Goal: Check status: Check status

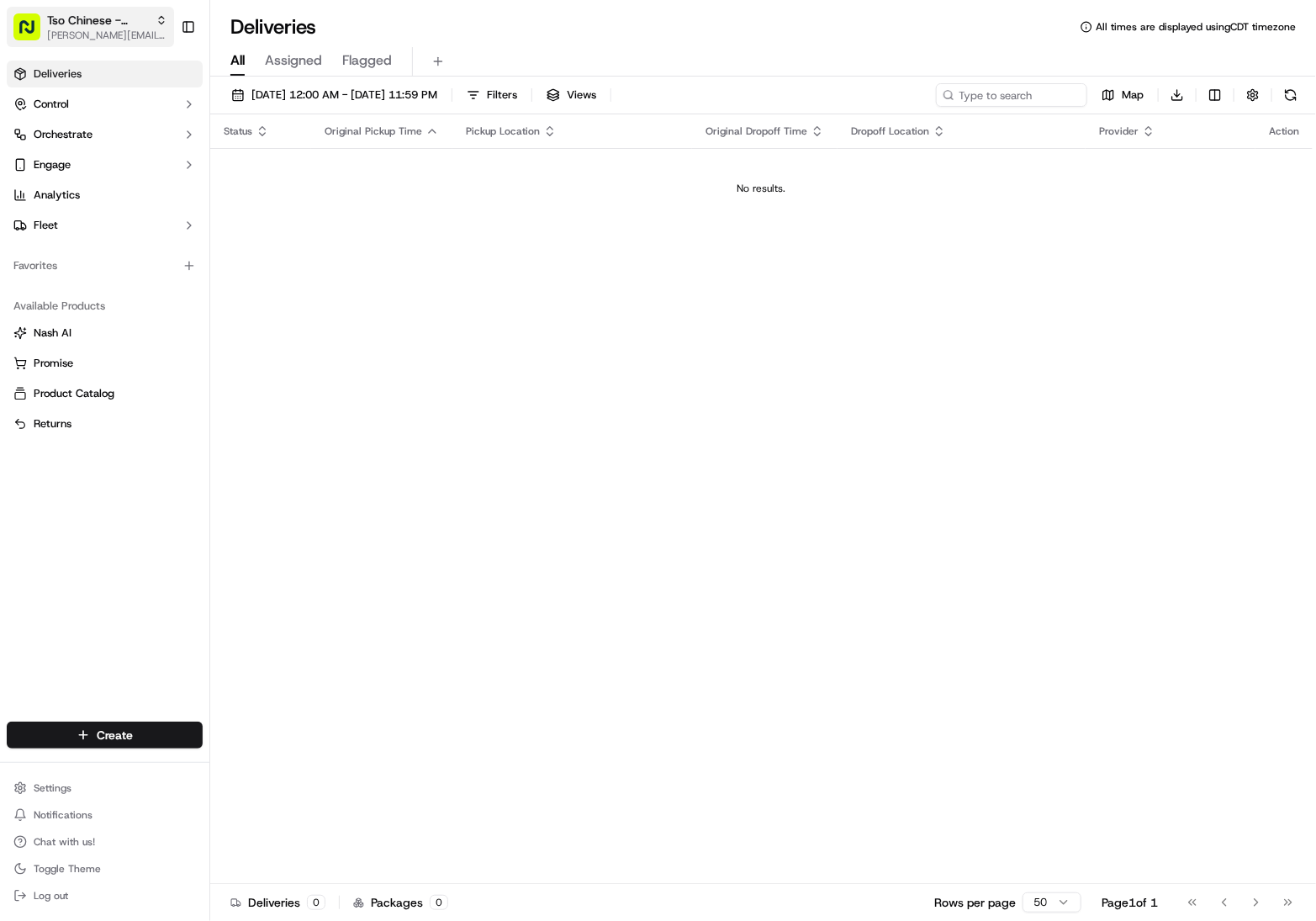
click at [114, 30] on span "[PERSON_NAME][EMAIL_ADDRESS][DOMAIN_NAME]" at bounding box center [108, 35] width 120 height 14
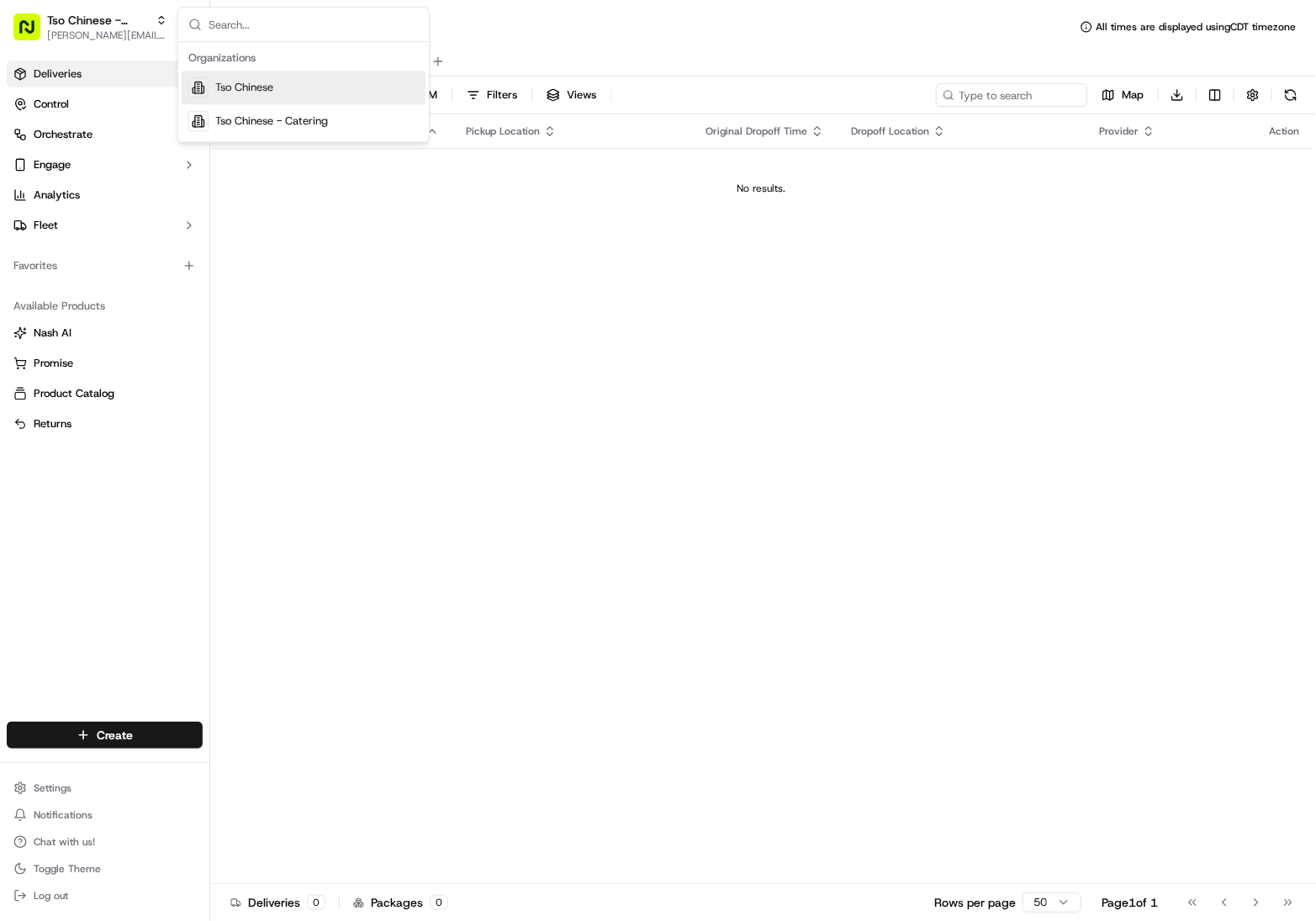
click at [247, 89] on span "Tso Chinese" at bounding box center [244, 87] width 58 height 15
click at [83, 75] on link "Deliveries" at bounding box center [104, 73] width 196 height 27
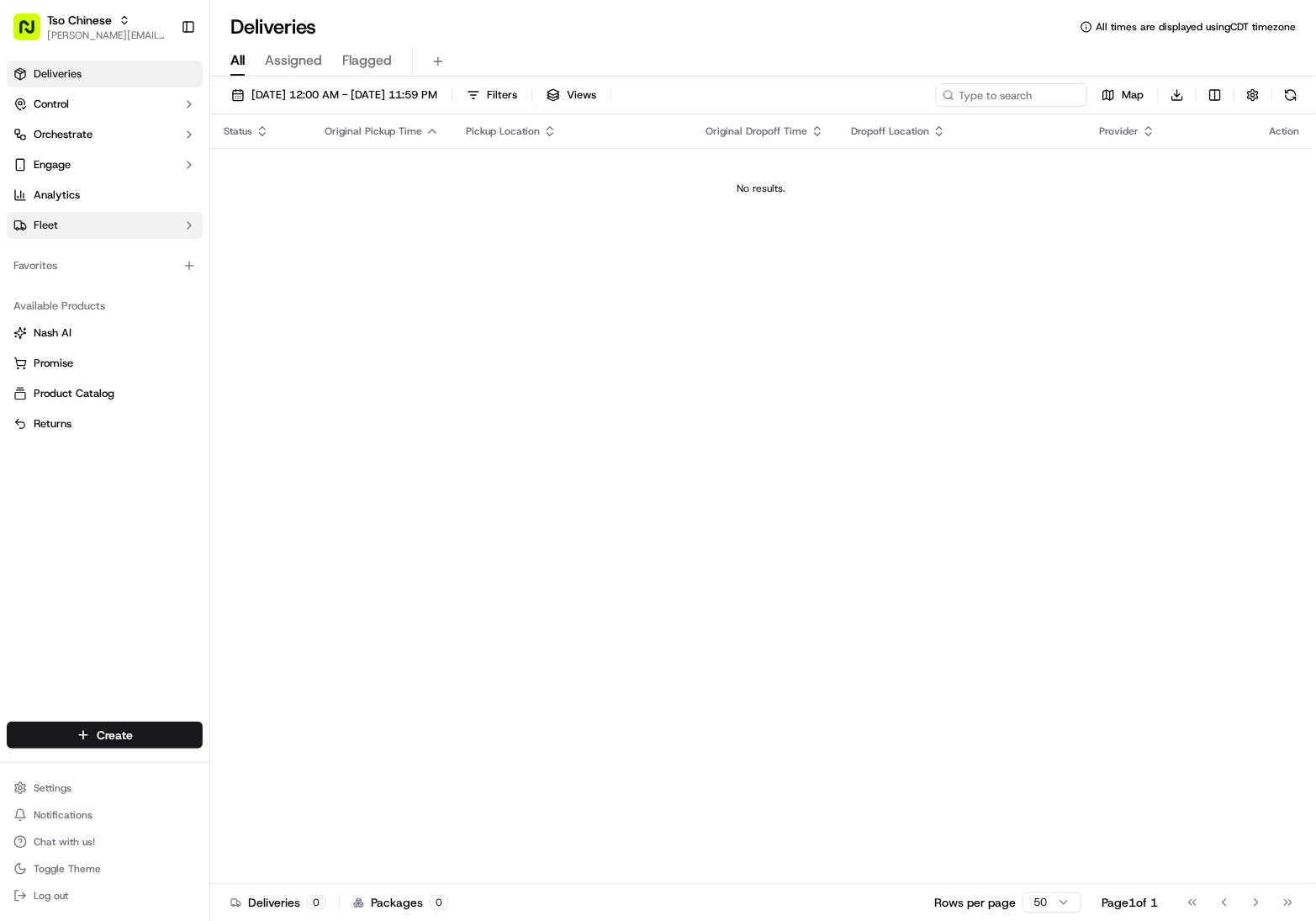
click at [69, 227] on button "Fleet" at bounding box center [104, 225] width 196 height 27
click at [66, 246] on span "Drivers" at bounding box center [51, 252] width 35 height 15
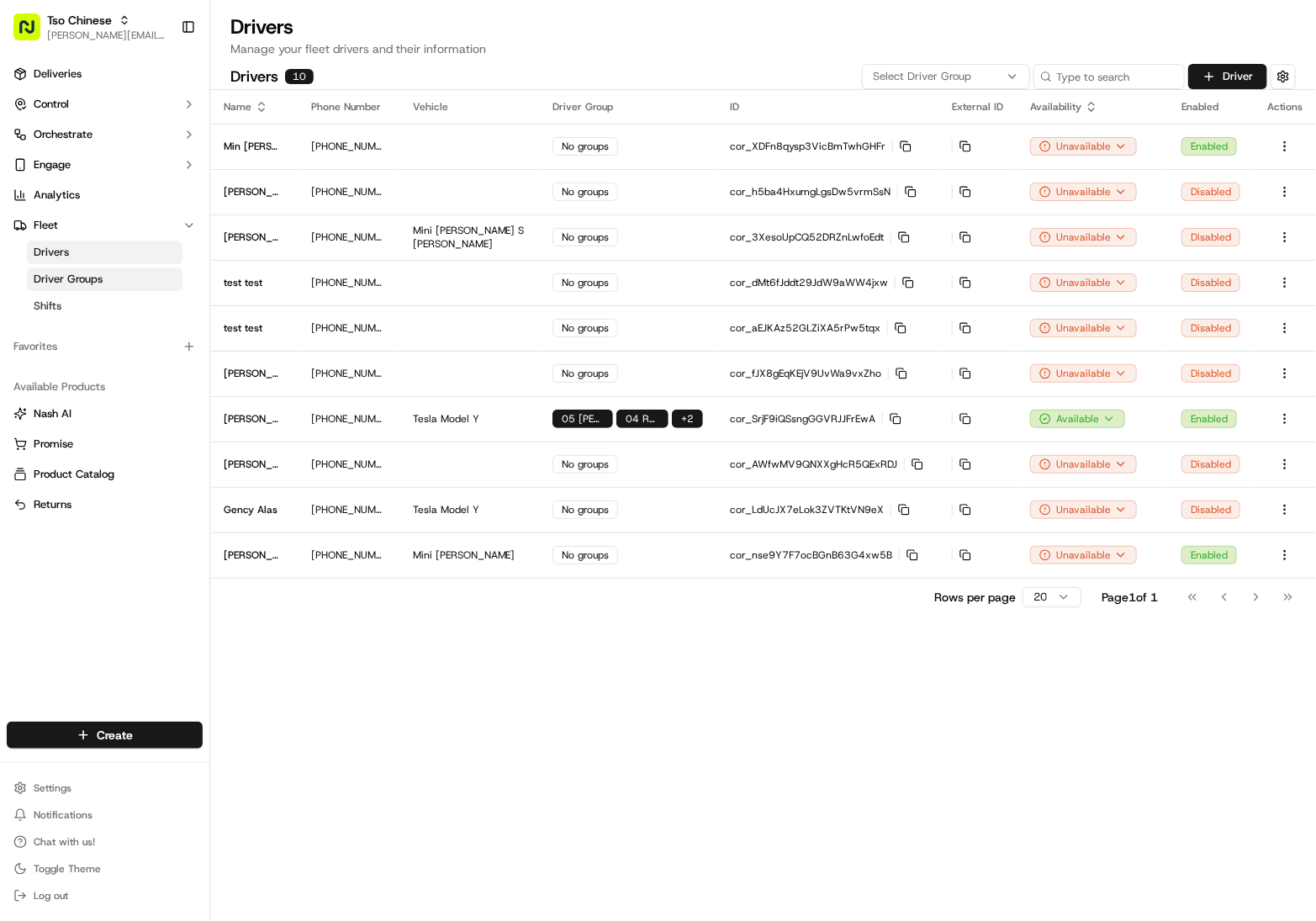
click at [62, 278] on span "Driver Groups" at bounding box center [68, 279] width 69 height 15
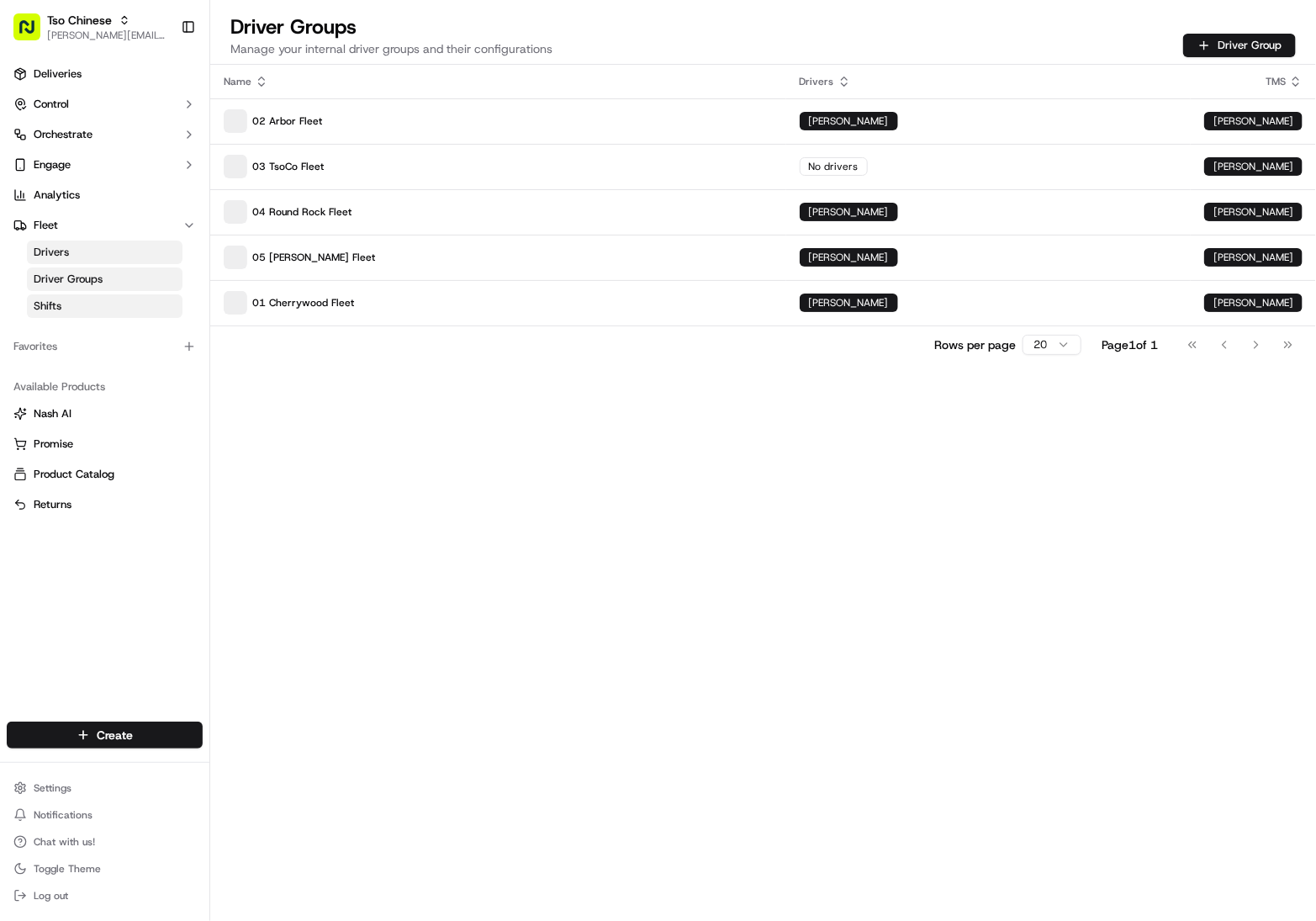
click at [59, 304] on span "Shifts" at bounding box center [47, 306] width 28 height 15
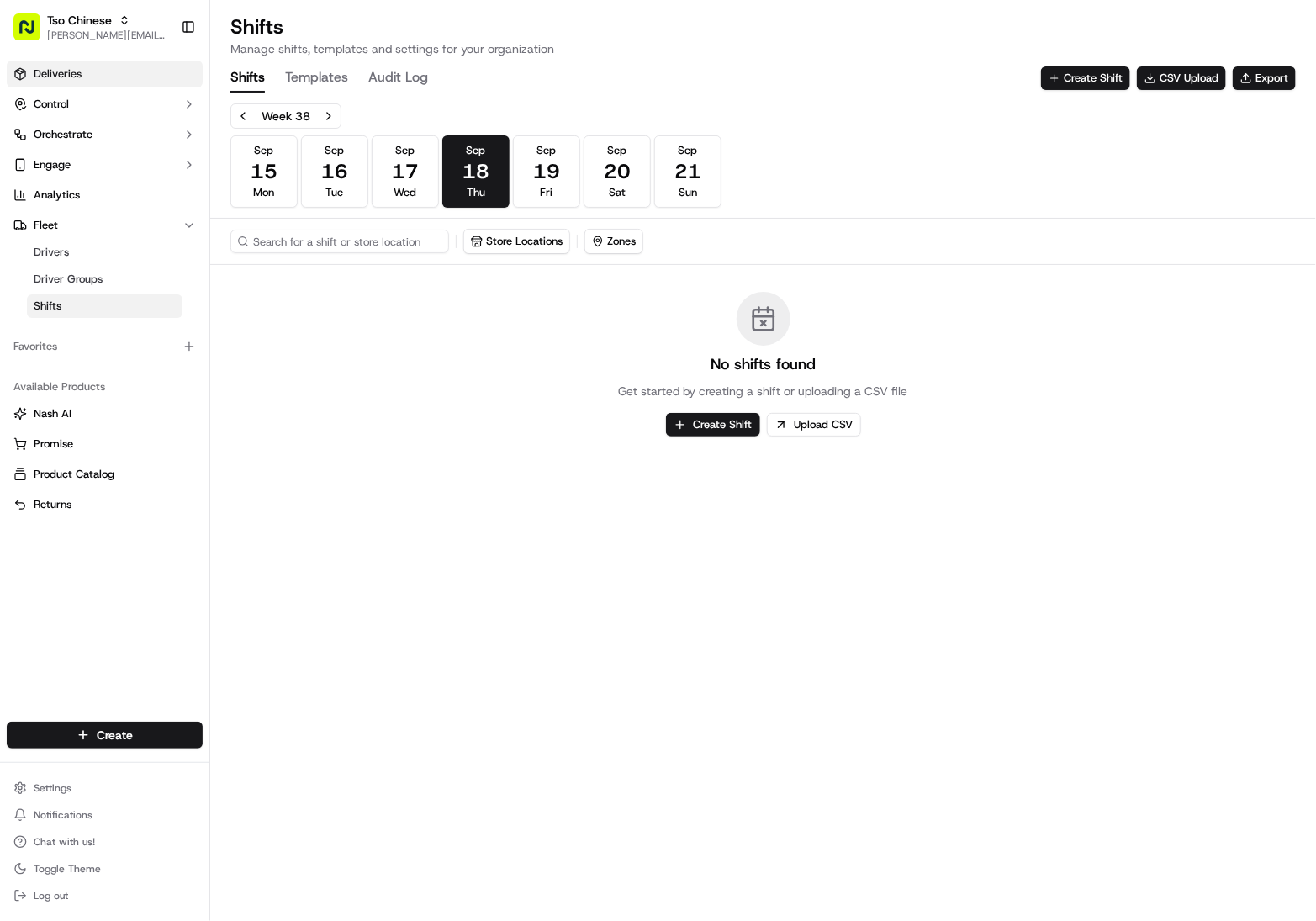
click at [64, 71] on span "Deliveries" at bounding box center [57, 74] width 48 height 15
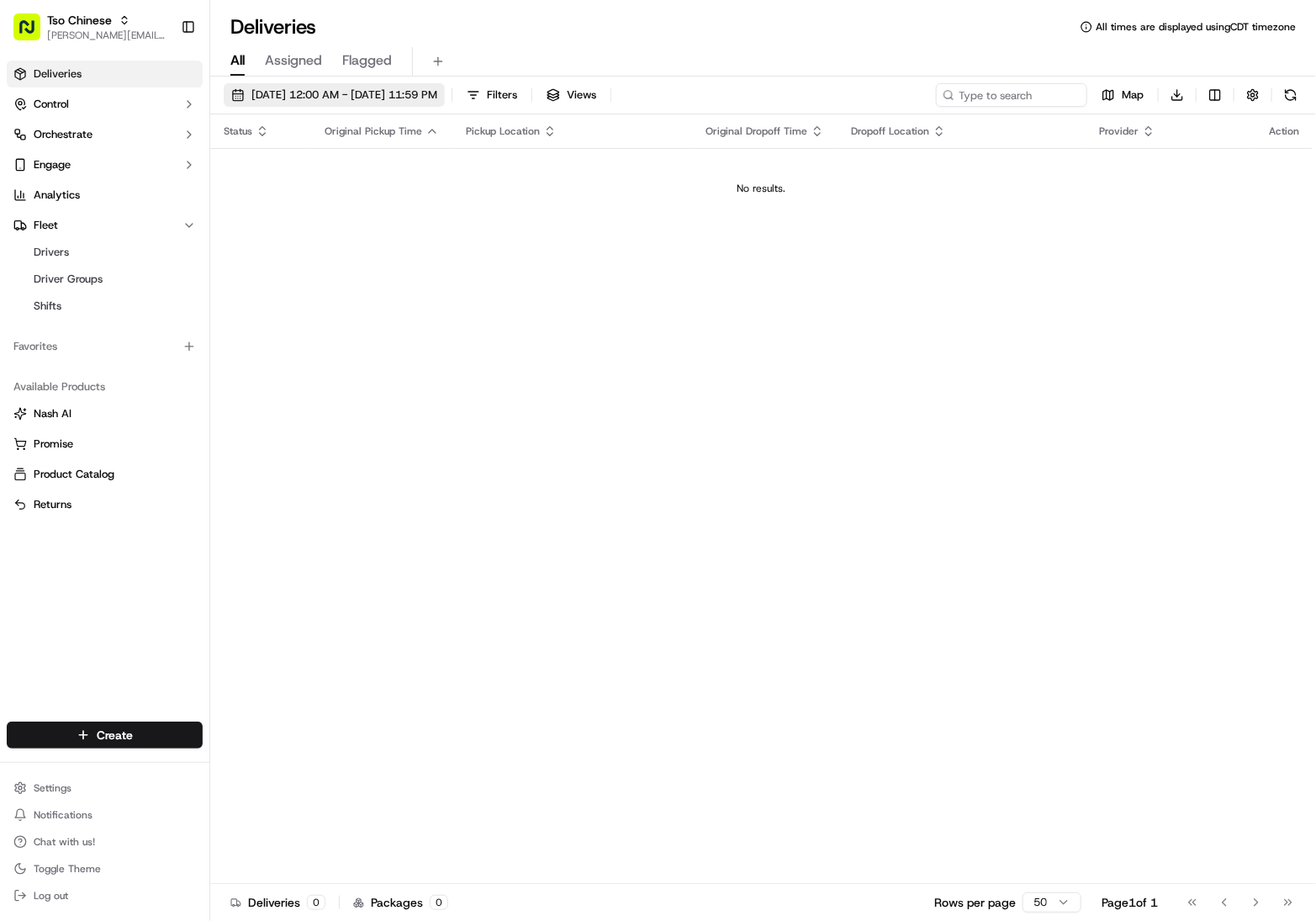
click at [357, 83] on button "[DATE] 12:00 AM - [DATE] 11:59 PM" at bounding box center [334, 95] width 221 height 23
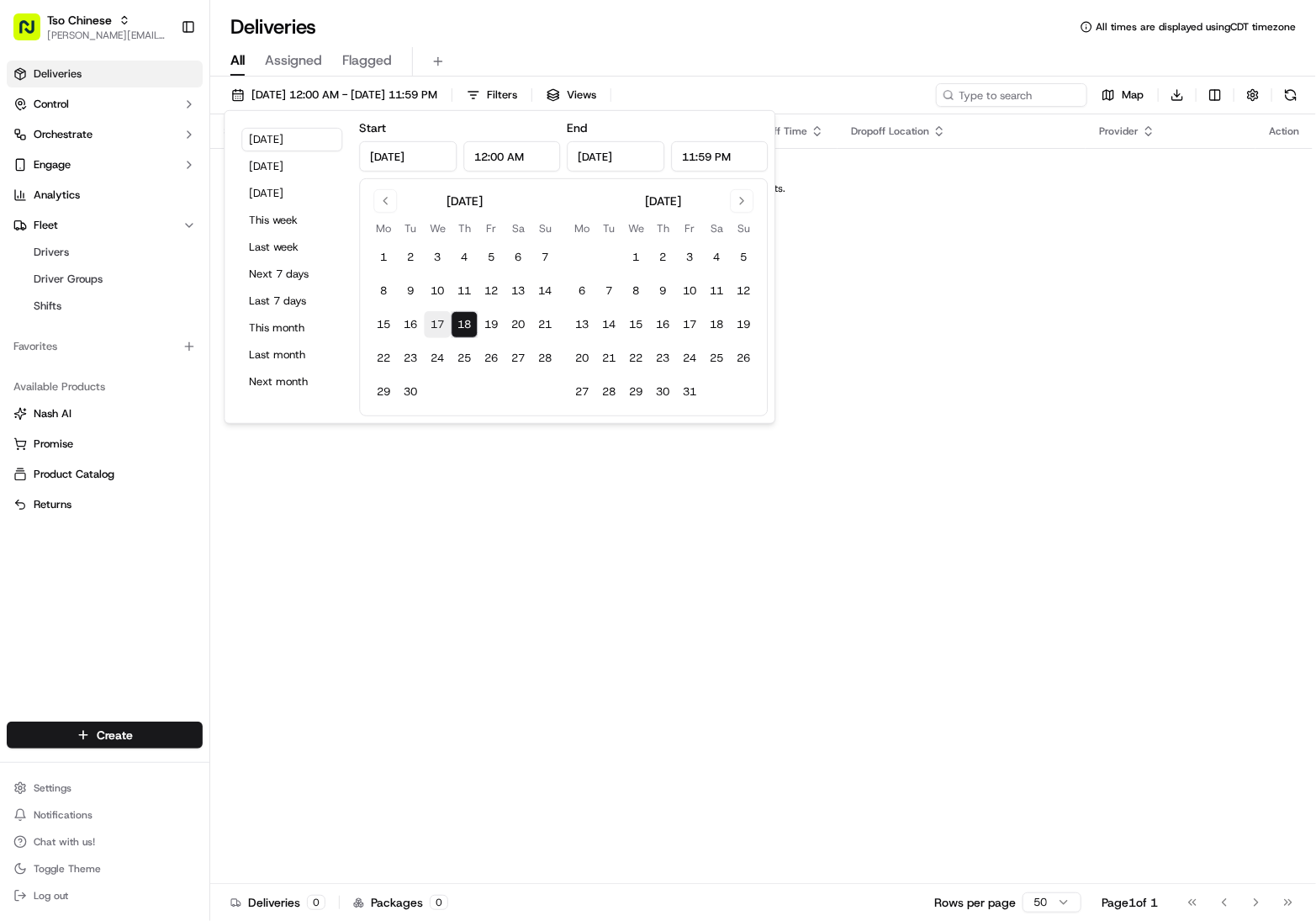
click at [430, 322] on button "17" at bounding box center [437, 324] width 27 height 27
type input "[DATE]"
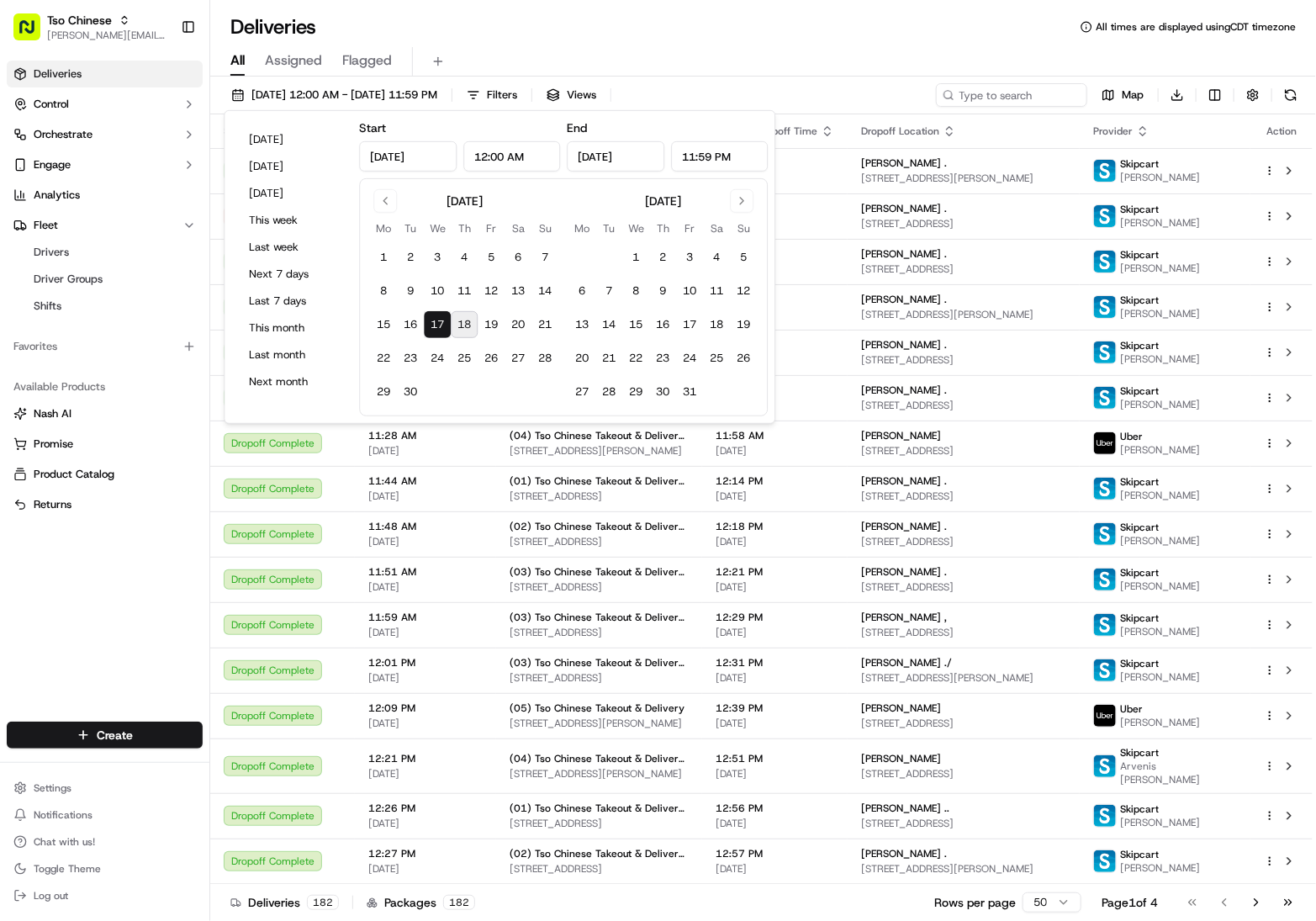
click at [878, 41] on div "All Assigned Flagged" at bounding box center [764, 58] width 1107 height 36
